Goal: Task Accomplishment & Management: Manage account settings

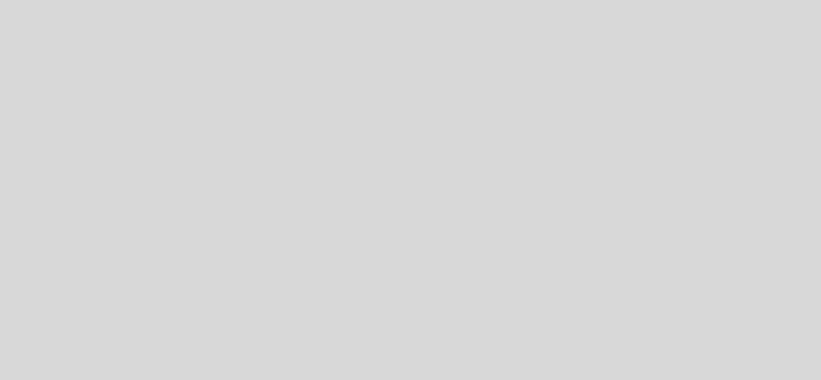
select select "es"
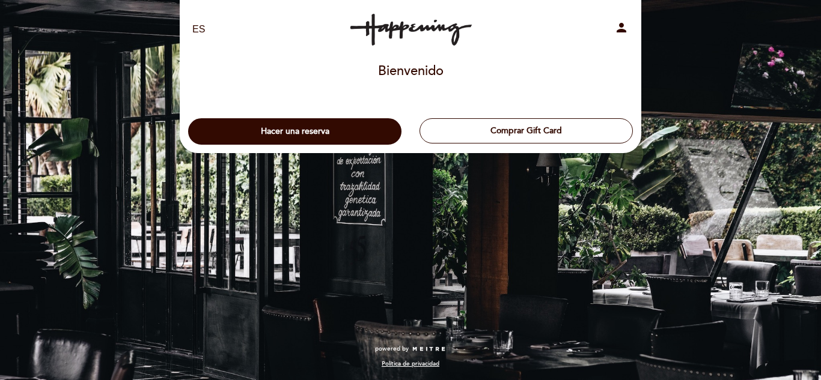
click at [622, 26] on icon "person" at bounding box center [621, 27] width 14 height 14
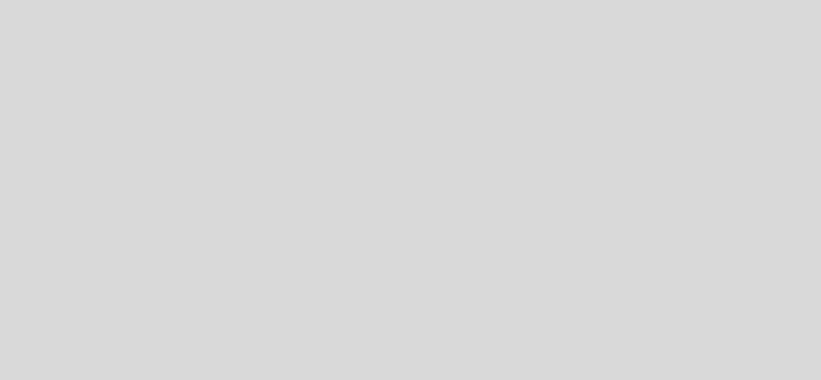
select select "es"
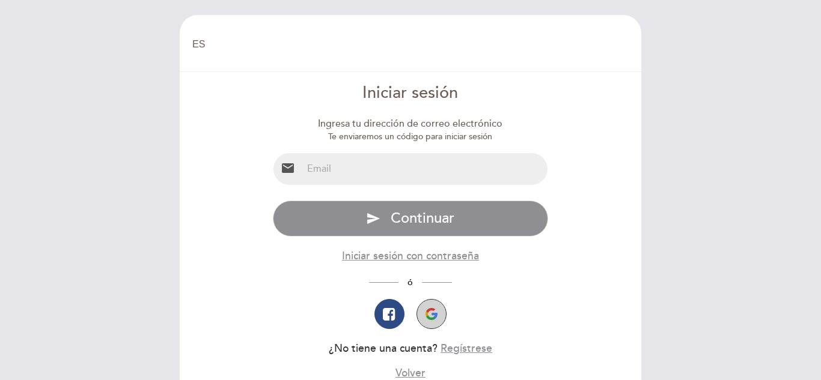
click at [432, 315] on img "button" at bounding box center [431, 314] width 12 height 12
